Goal: Understand process/instructions: Learn how to perform a task or action

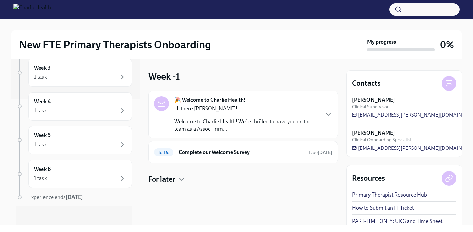
scroll to position [126, 0]
click at [72, 126] on div "Week 5 1 task" at bounding box center [80, 139] width 104 height 28
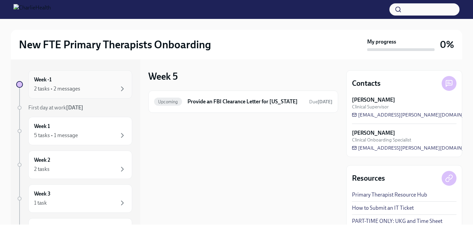
click at [81, 80] on div "Week -1 2 tasks • 2 messages" at bounding box center [80, 84] width 92 height 17
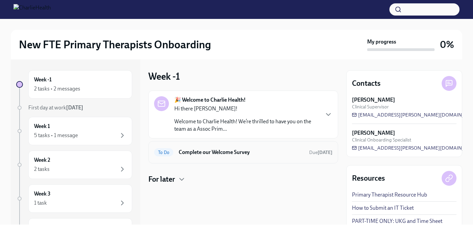
click at [198, 151] on h6 "Complete our Welcome Survey" at bounding box center [241, 151] width 125 height 7
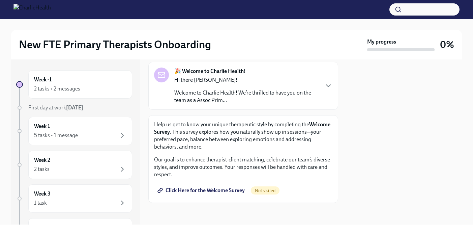
scroll to position [37, 0]
click at [212, 192] on span "Click Here for the Welcome Survey" at bounding box center [202, 190] width 86 height 7
click at [227, 194] on link "Click Here for the Welcome Survey" at bounding box center [201, 190] width 95 height 13
click at [323, 90] on div "🎉 Welcome to Charlie Health! Hi there [PERSON_NAME]! Welcome to Charlie Health!…" at bounding box center [243, 86] width 178 height 36
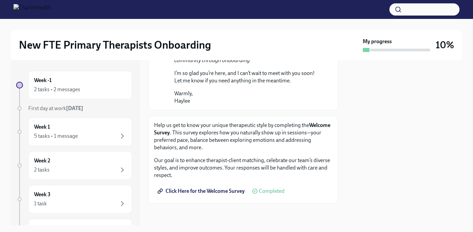
scroll to position [486, 0]
click at [97, 141] on div "Week 1 5 tasks • 1 message" at bounding box center [80, 131] width 104 height 28
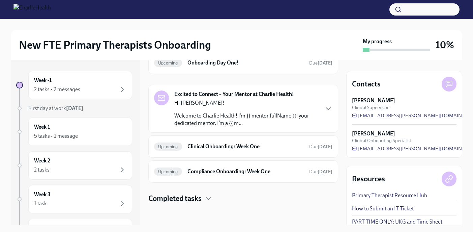
scroll to position [72, 0]
click at [234, 114] on p "Welcome to Charlie Health! I’m {{ mentor.fullName }}, your dedicated mentor. I’…" at bounding box center [246, 119] width 145 height 15
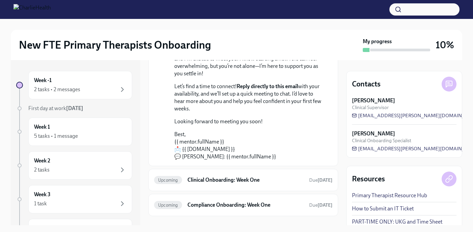
scroll to position [168, 0]
click at [222, 177] on h6 "Clinical Onboarding: Week One" at bounding box center [245, 178] width 116 height 7
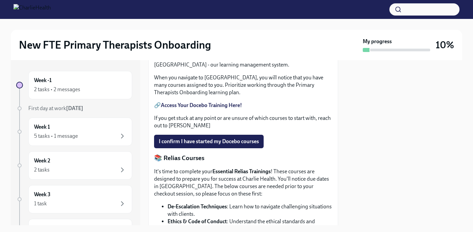
scroll to position [329, 0]
